Goal: Check status

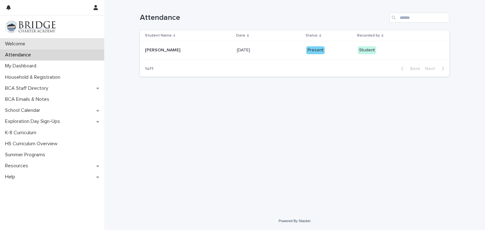
click at [33, 43] on div "Welcome" at bounding box center [52, 43] width 104 height 11
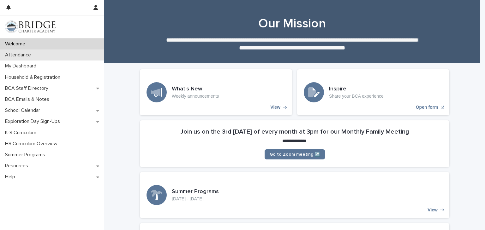
click at [29, 52] on p "Attendance" at bounding box center [19, 55] width 33 height 6
